Goal: Check status: Check status

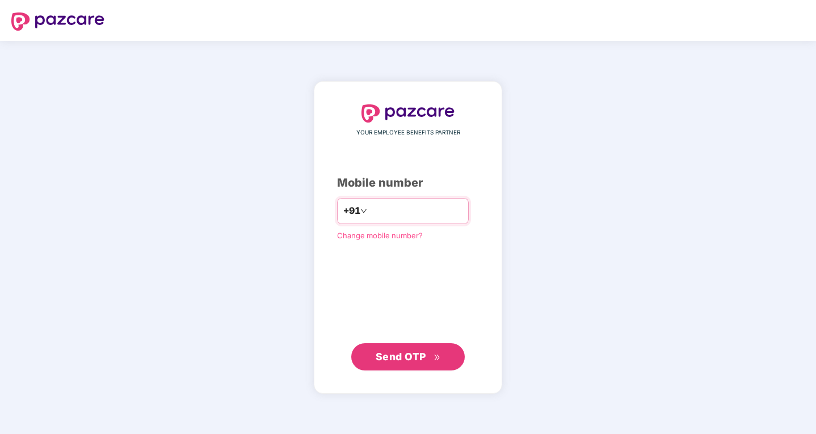
click at [397, 213] on input "number" at bounding box center [415, 211] width 93 height 18
type input "**********"
click at [376, 354] on span "Send OTP" at bounding box center [401, 357] width 51 height 12
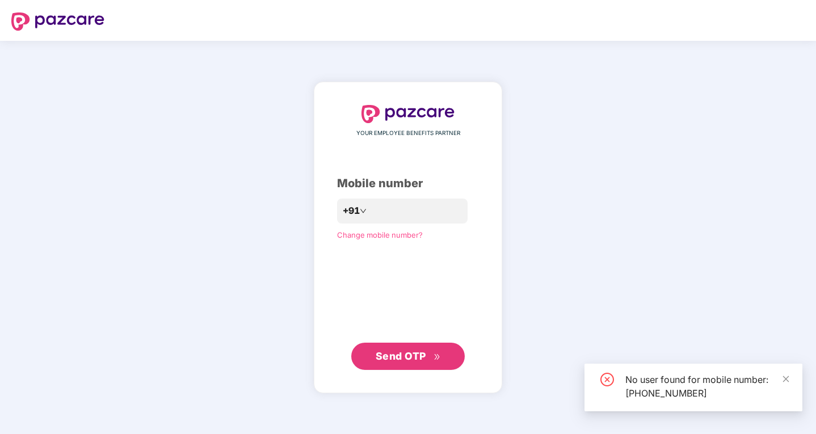
click at [389, 353] on span "Send OTP" at bounding box center [401, 356] width 51 height 12
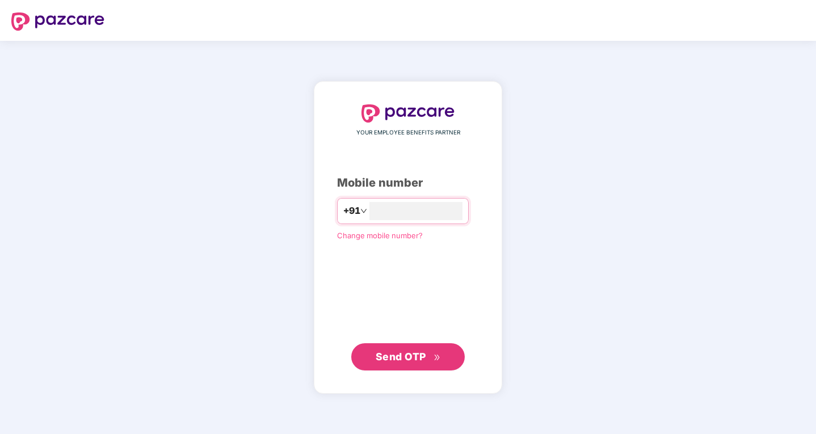
type input "**********"
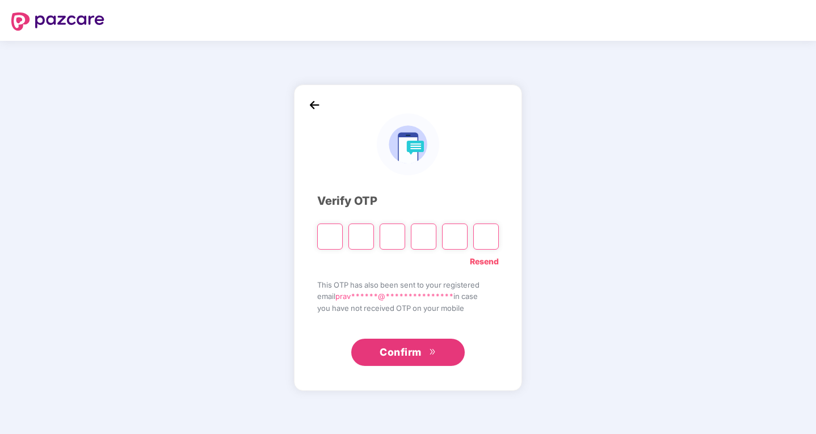
type input "*"
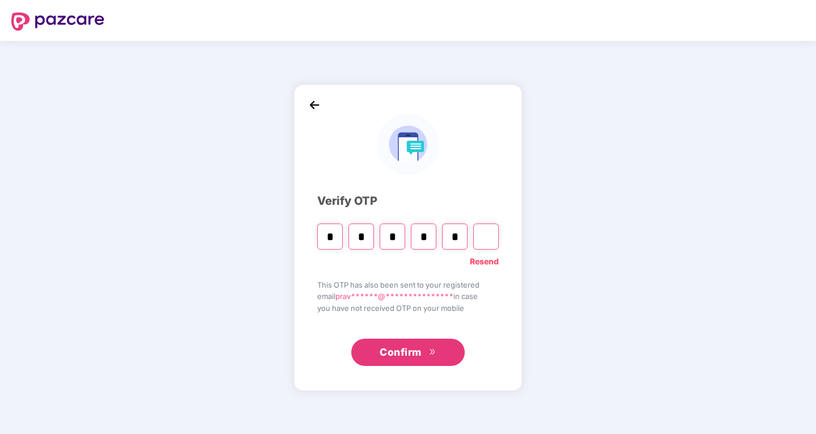
type input "*"
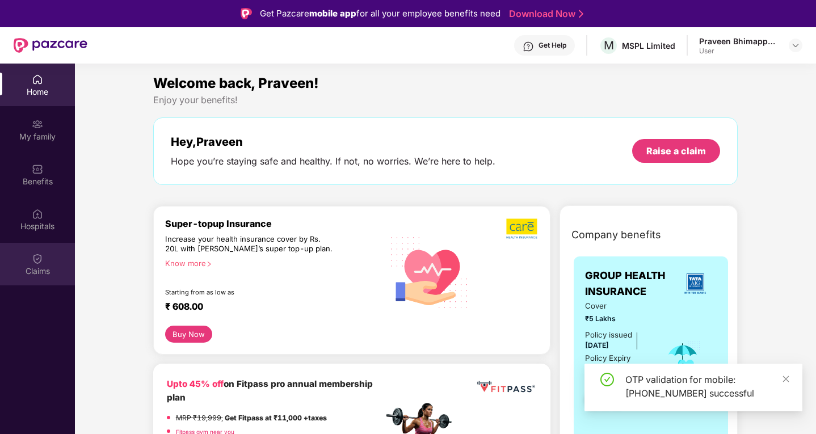
click at [35, 272] on div "Claims" at bounding box center [37, 271] width 75 height 11
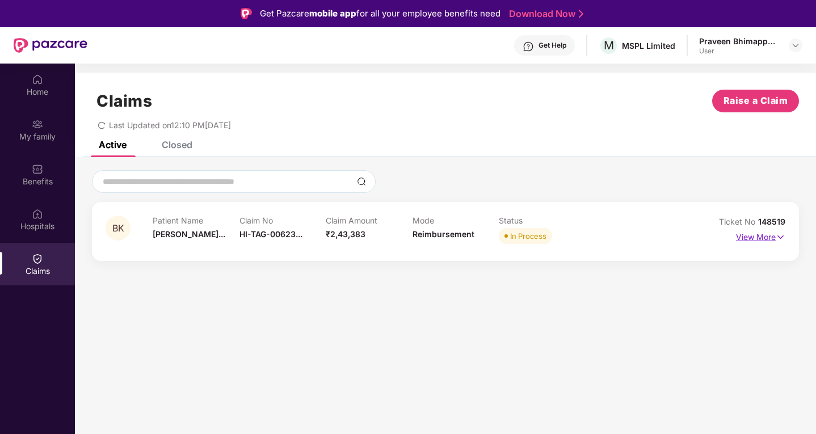
click at [778, 239] on img at bounding box center [781, 237] width 10 height 12
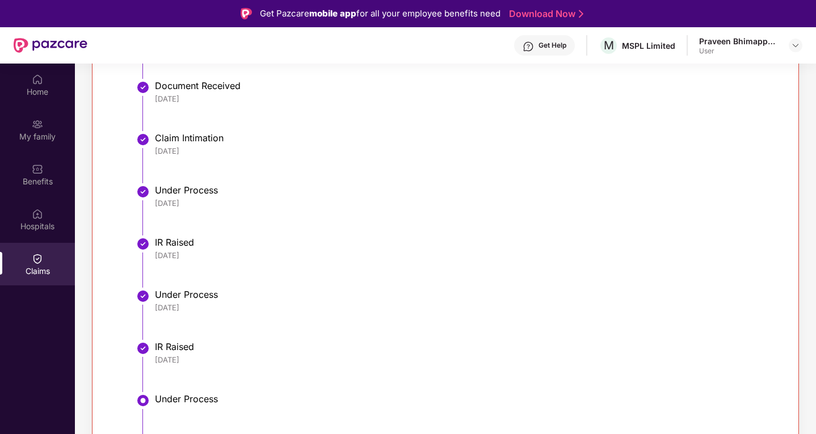
scroll to position [412, 0]
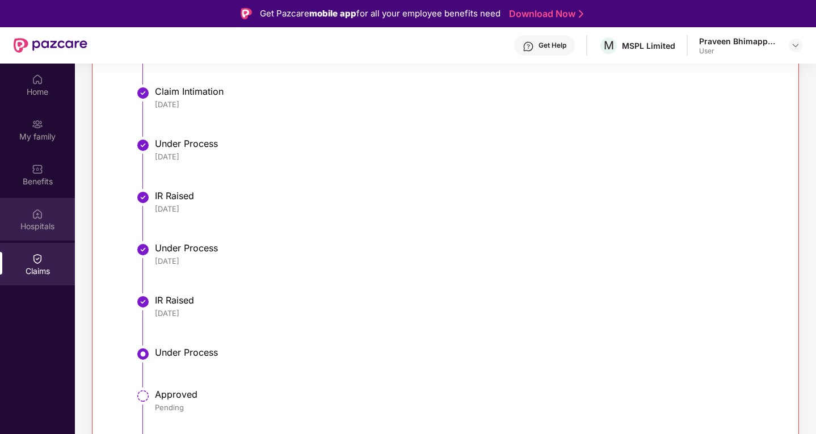
click at [41, 217] on img at bounding box center [37, 213] width 11 height 11
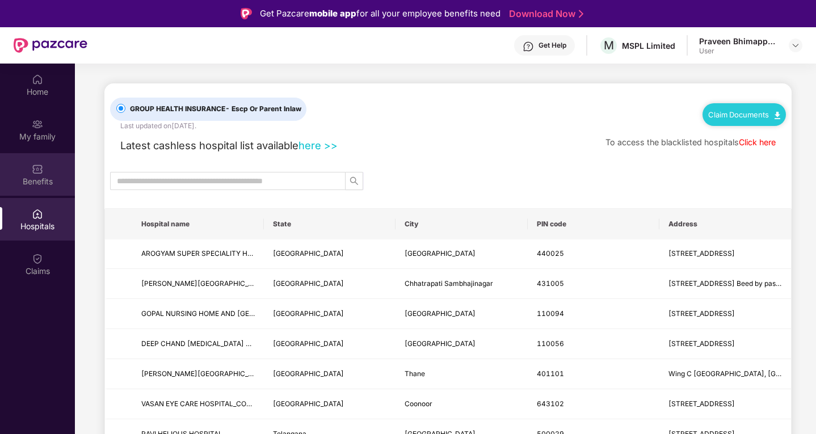
click at [39, 166] on img at bounding box center [37, 168] width 11 height 11
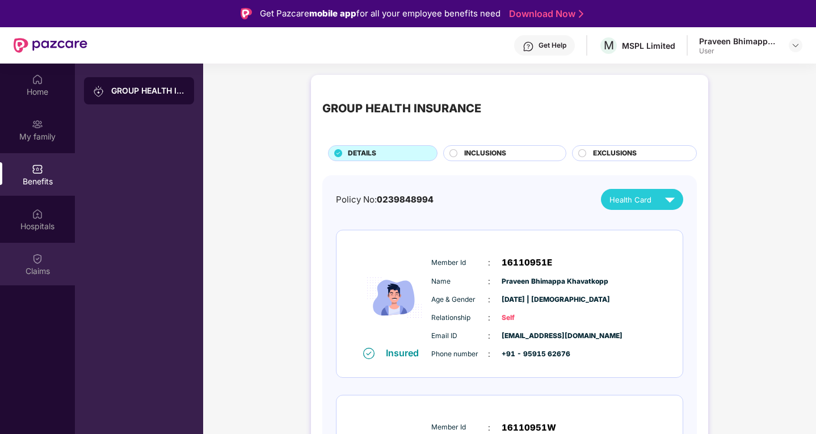
click at [43, 272] on div "Claims" at bounding box center [37, 271] width 75 height 11
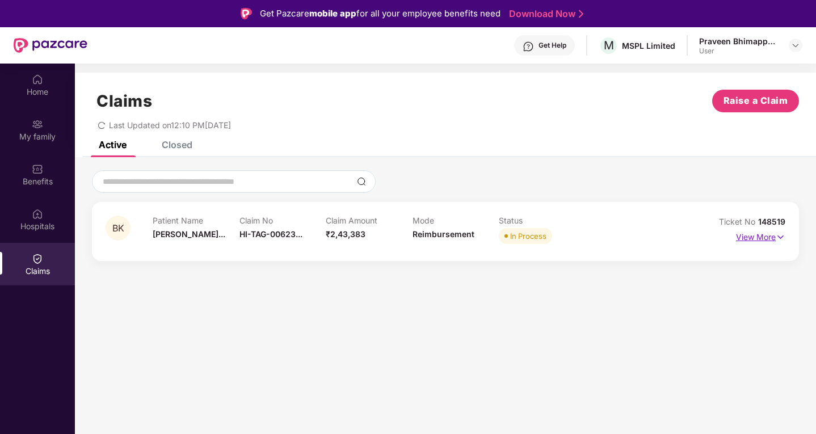
click at [760, 236] on p "View More" at bounding box center [760, 235] width 49 height 15
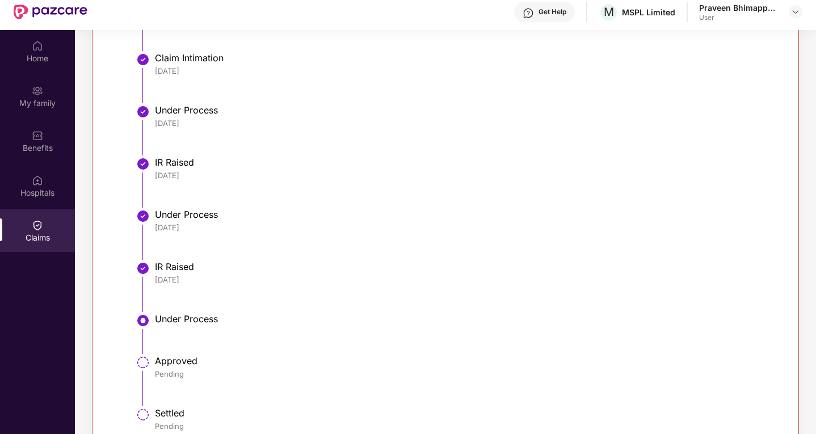
scroll to position [64, 0]
